Goal: Information Seeking & Learning: Learn about a topic

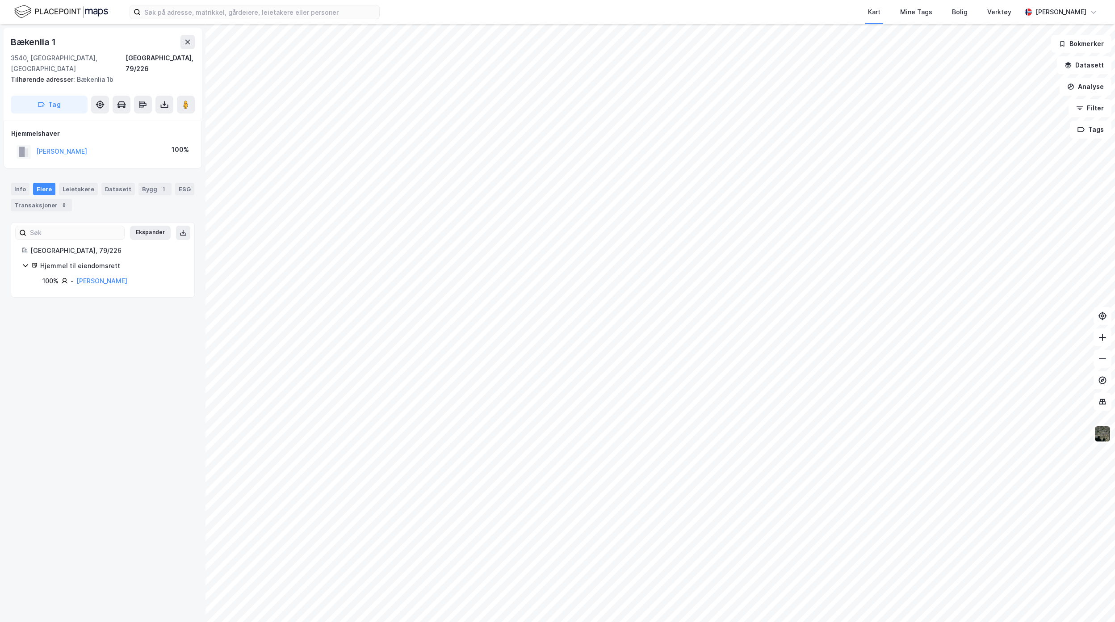
click at [170, 485] on div "Bækenlia 1 3540, [GEOGRAPHIC_DATA], [GEOGRAPHIC_DATA] [GEOGRAPHIC_DATA], 79/226…" at bounding box center [102, 323] width 205 height 598
